Goal: Find specific page/section: Find specific page/section

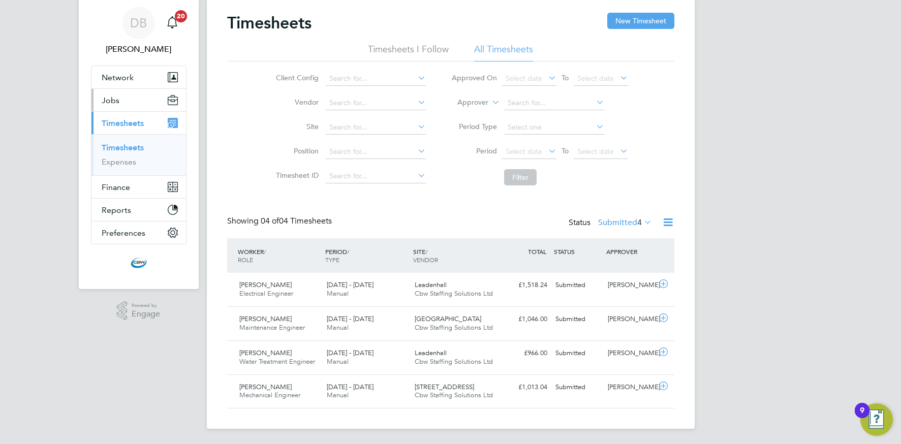
click at [115, 107] on button "Jobs" at bounding box center [138, 100] width 94 height 22
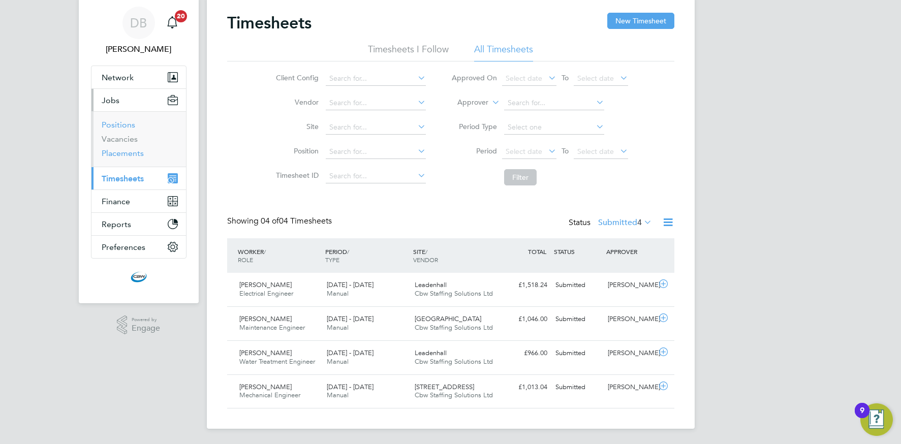
click at [118, 152] on link "Placements" at bounding box center [123, 153] width 42 height 10
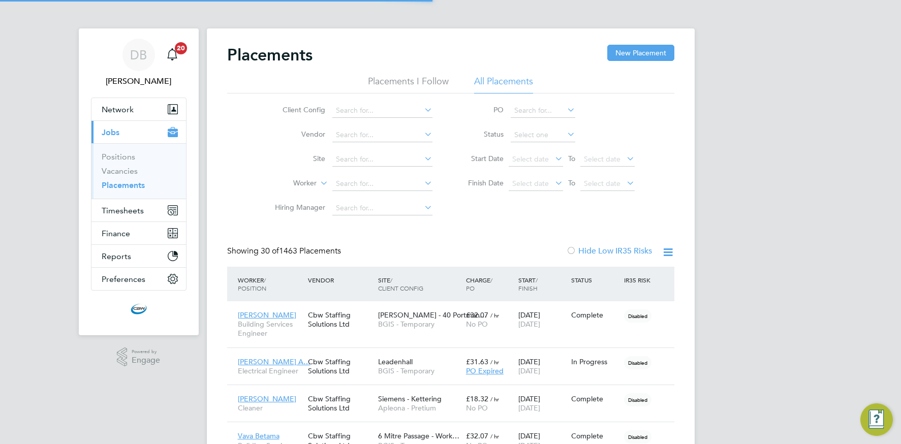
scroll to position [10, 48]
click at [361, 180] on input at bounding box center [382, 184] width 100 height 14
click at [349, 196] on b "[PERSON_NAME]" at bounding box center [364, 197] width 59 height 9
type input "[PERSON_NAME]"
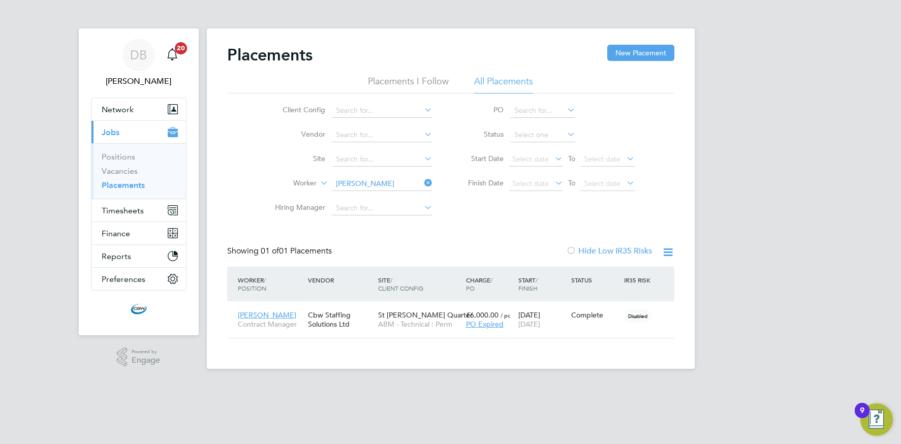
click at [422, 181] on icon at bounding box center [422, 183] width 0 height 14
